Goal: Task Accomplishment & Management: Manage account settings

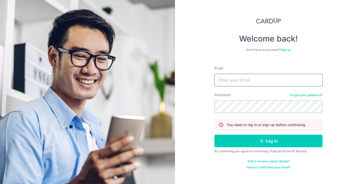
click at [238, 83] on input "Email" at bounding box center [268, 80] width 108 height 13
type input "[EMAIL_ADDRESS][DOMAIN_NAME]"
click at [214, 134] on button "Log in" at bounding box center [268, 140] width 108 height 13
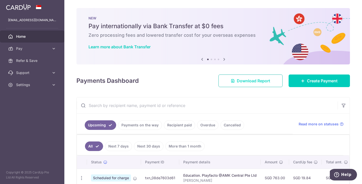
click at [239, 79] on span "Download Report" at bounding box center [253, 81] width 33 height 6
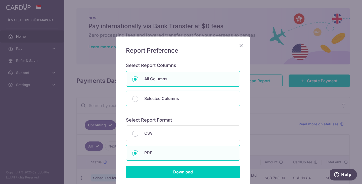
click at [154, 103] on div "Selected Columns" at bounding box center [183, 98] width 114 height 16
radio input "false"
radio input "true"
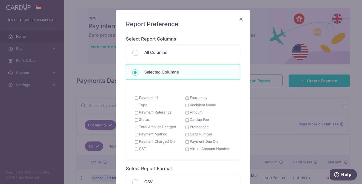
scroll to position [23, 0]
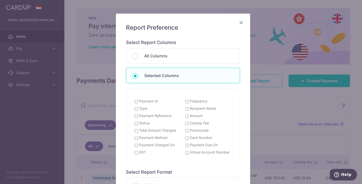
click at [239, 22] on icon "Close" at bounding box center [241, 22] width 6 height 6
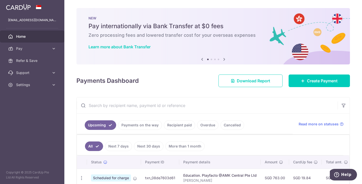
click at [178, 126] on link "Recipient paid" at bounding box center [179, 125] width 31 height 10
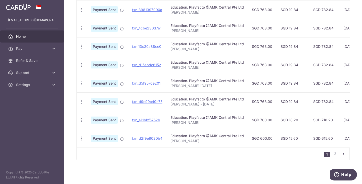
scroll to position [0, 90]
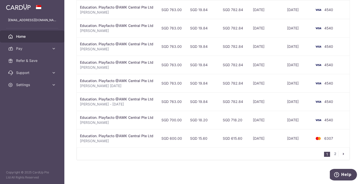
click at [334, 156] on nav "1 2" at bounding box center [336, 153] width 25 height 12
click at [332, 153] on link "2" at bounding box center [335, 153] width 6 height 6
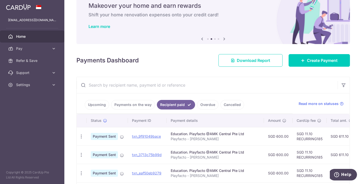
scroll to position [113, 0]
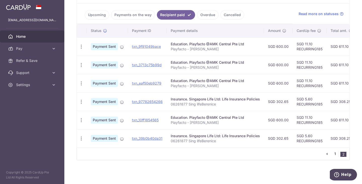
click at [333, 155] on link "1" at bounding box center [335, 153] width 6 height 6
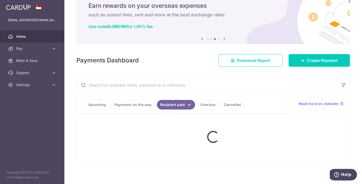
scroll to position [20, 0]
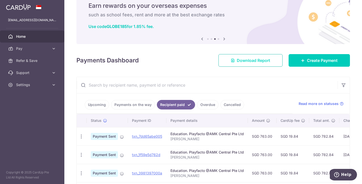
click at [254, 63] on link "Download Report" at bounding box center [250, 60] width 64 height 13
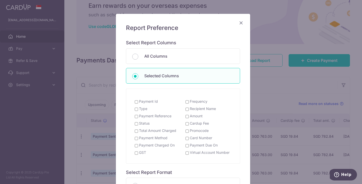
scroll to position [23, 0]
click at [133, 57] on input "All Columns" at bounding box center [135, 56] width 6 height 6
radio input "true"
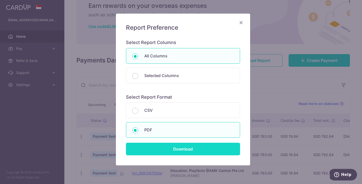
click at [181, 150] on input "Download" at bounding box center [183, 148] width 114 height 13
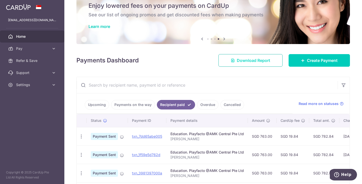
click at [229, 62] on link "Download Report" at bounding box center [250, 60] width 64 height 13
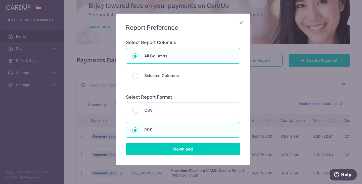
scroll to position [0, 0]
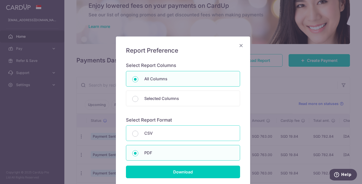
click at [156, 132] on p "CSV" at bounding box center [188, 133] width 89 height 6
click at [138, 132] on input "CSV" at bounding box center [135, 133] width 6 height 6
radio input "true"
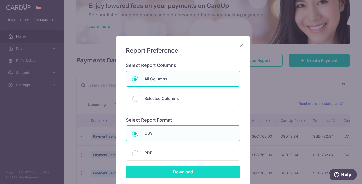
click at [181, 176] on input "Download" at bounding box center [183, 171] width 114 height 13
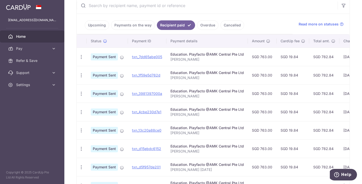
scroll to position [100, 0]
